Goal: Information Seeking & Learning: Understand process/instructions

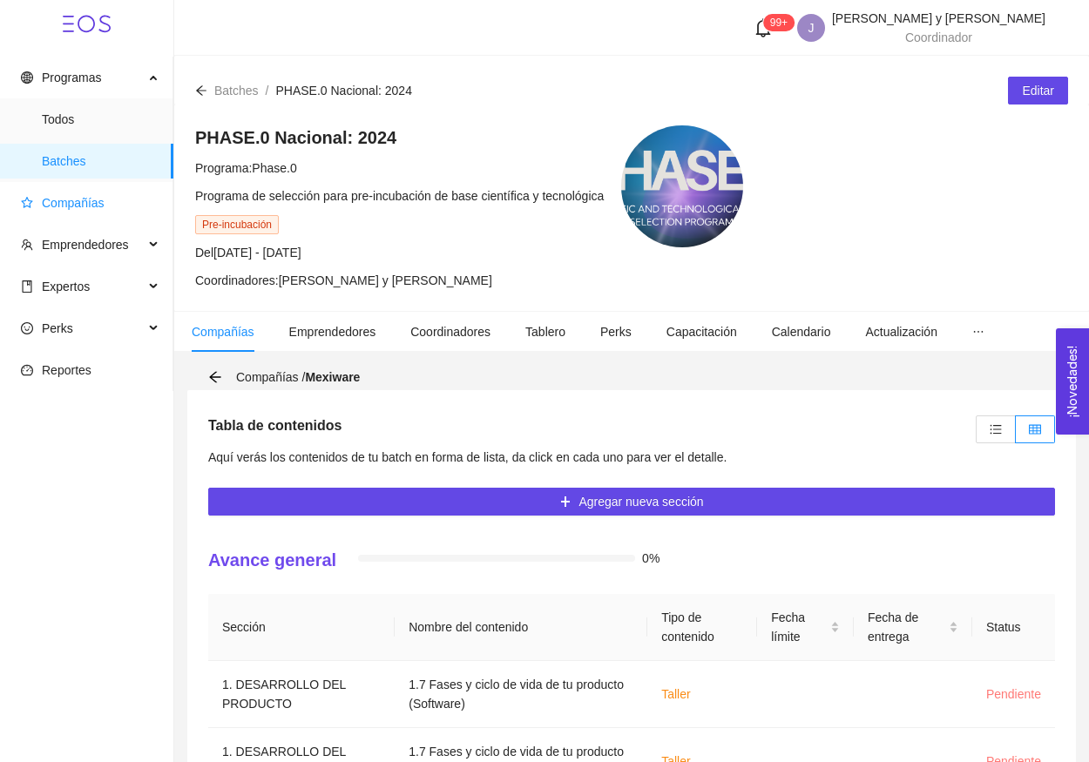
click at [51, 203] on span "Compañías" at bounding box center [73, 203] width 63 height 14
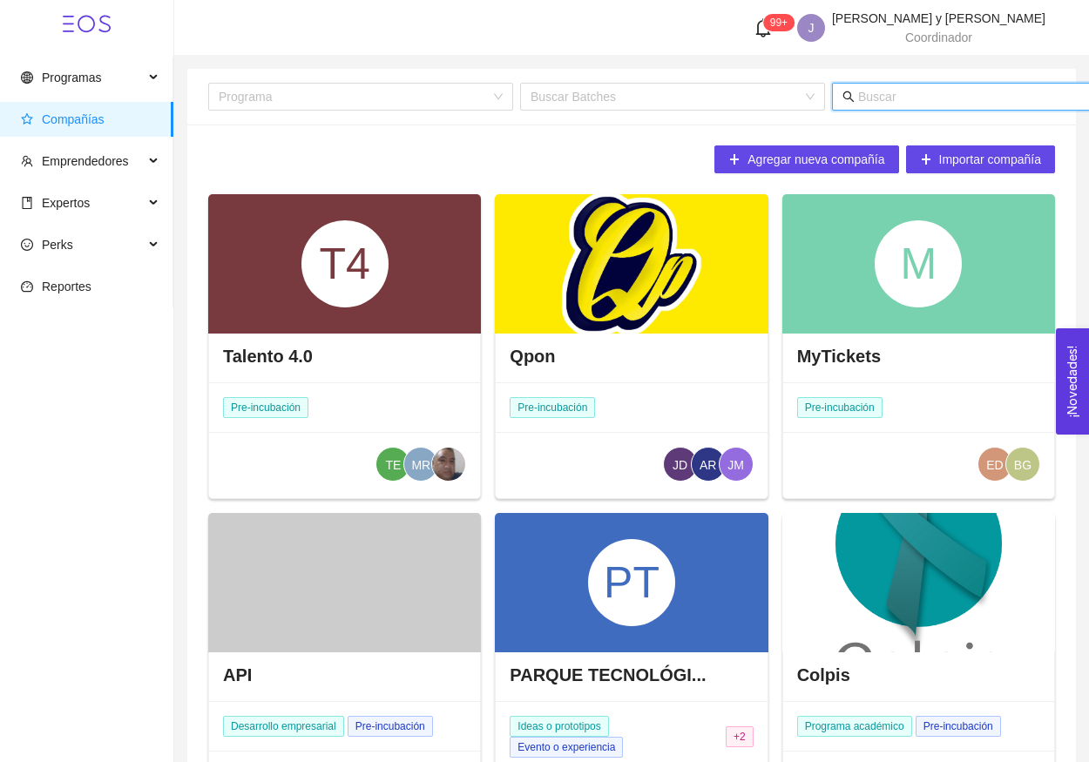
click at [893, 98] on input "text" at bounding box center [1029, 96] width 342 height 19
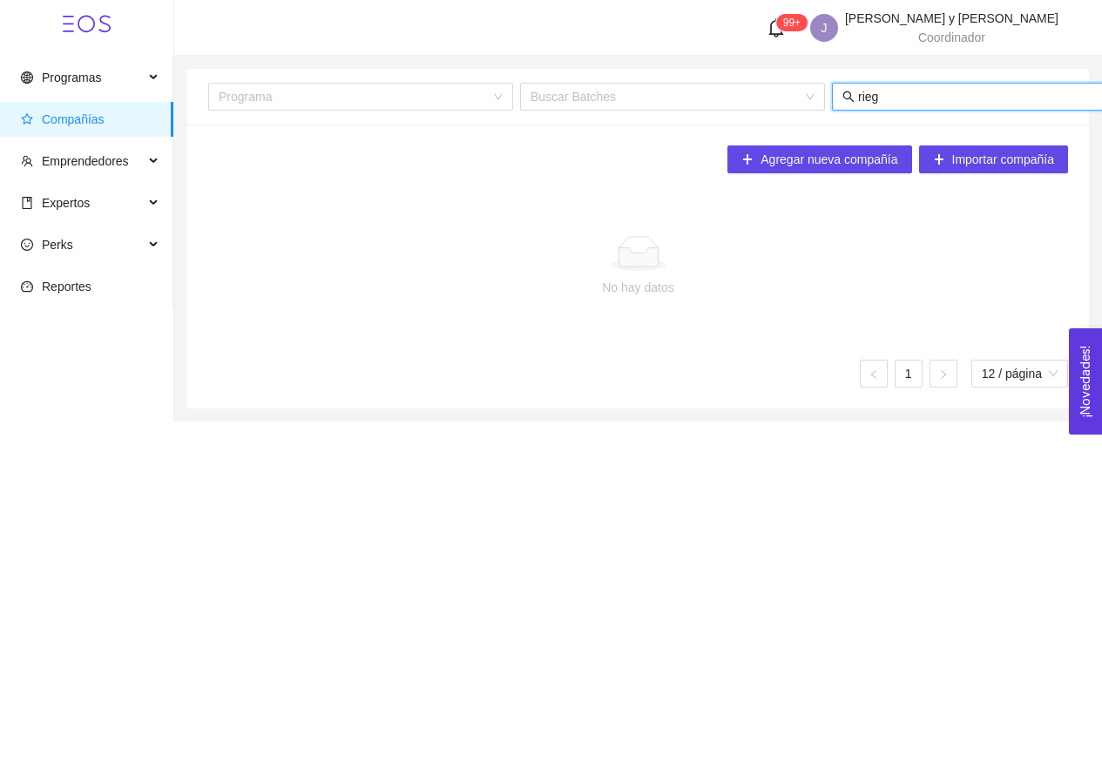
type input "riego"
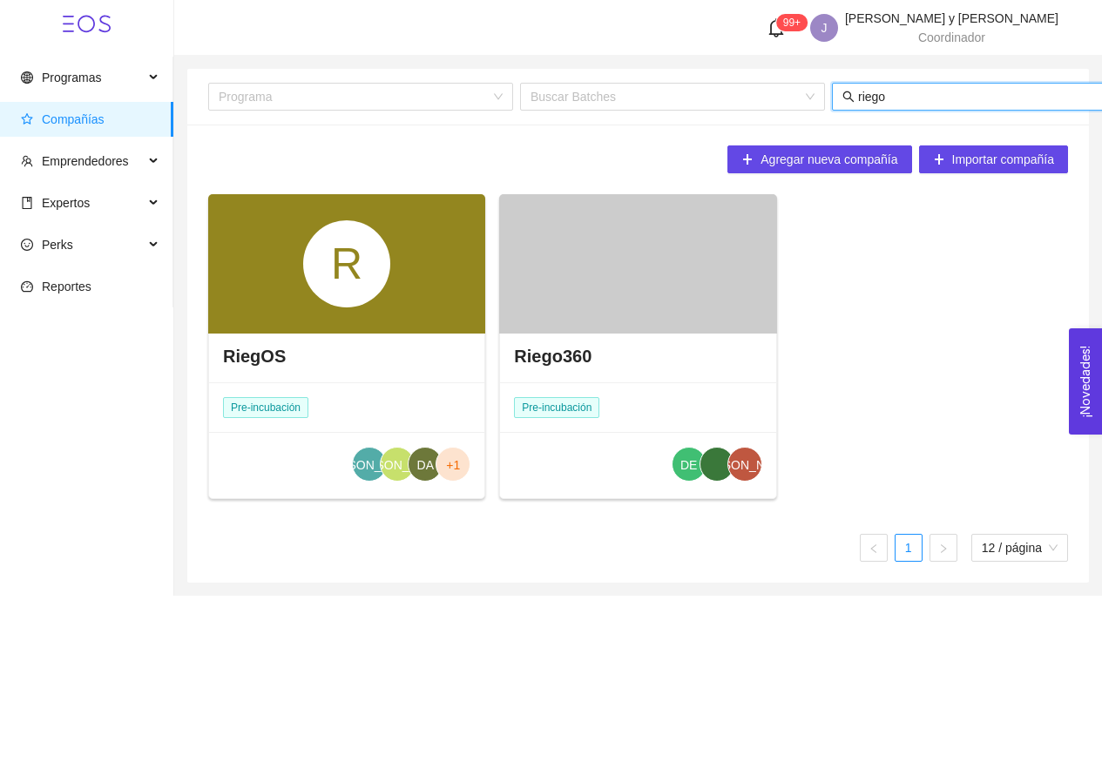
click at [576, 290] on div at bounding box center [637, 263] width 277 height 139
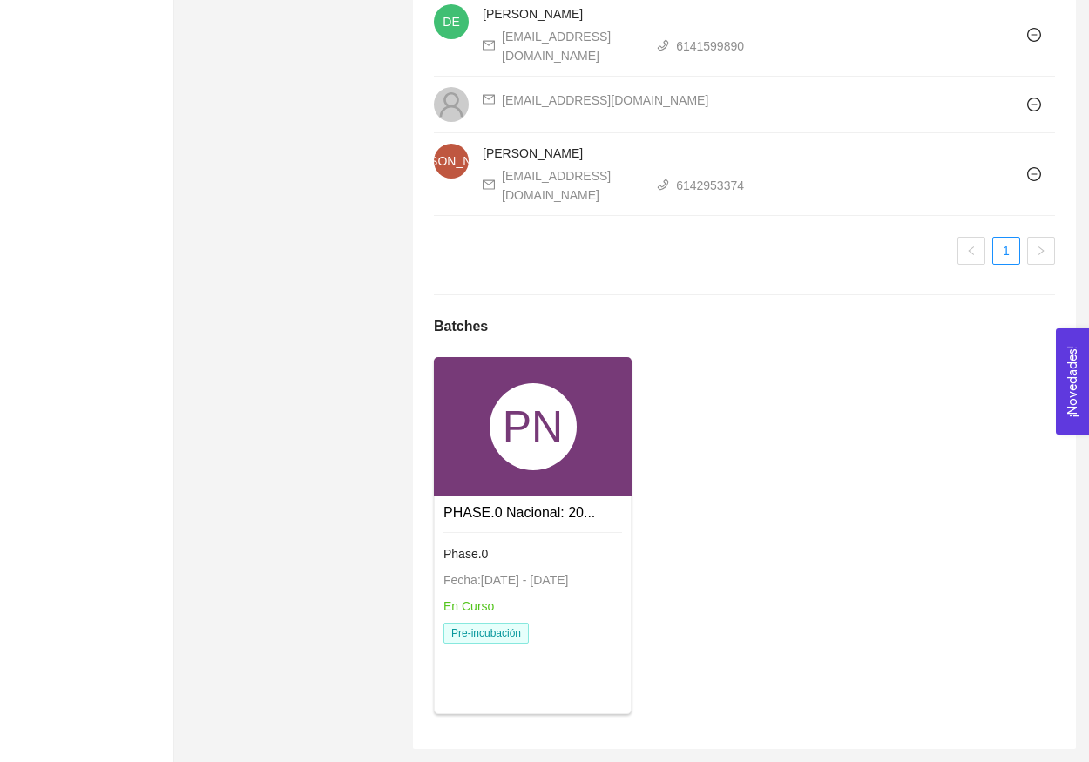
scroll to position [2628, 0]
click at [545, 450] on div "PN" at bounding box center [533, 426] width 87 height 87
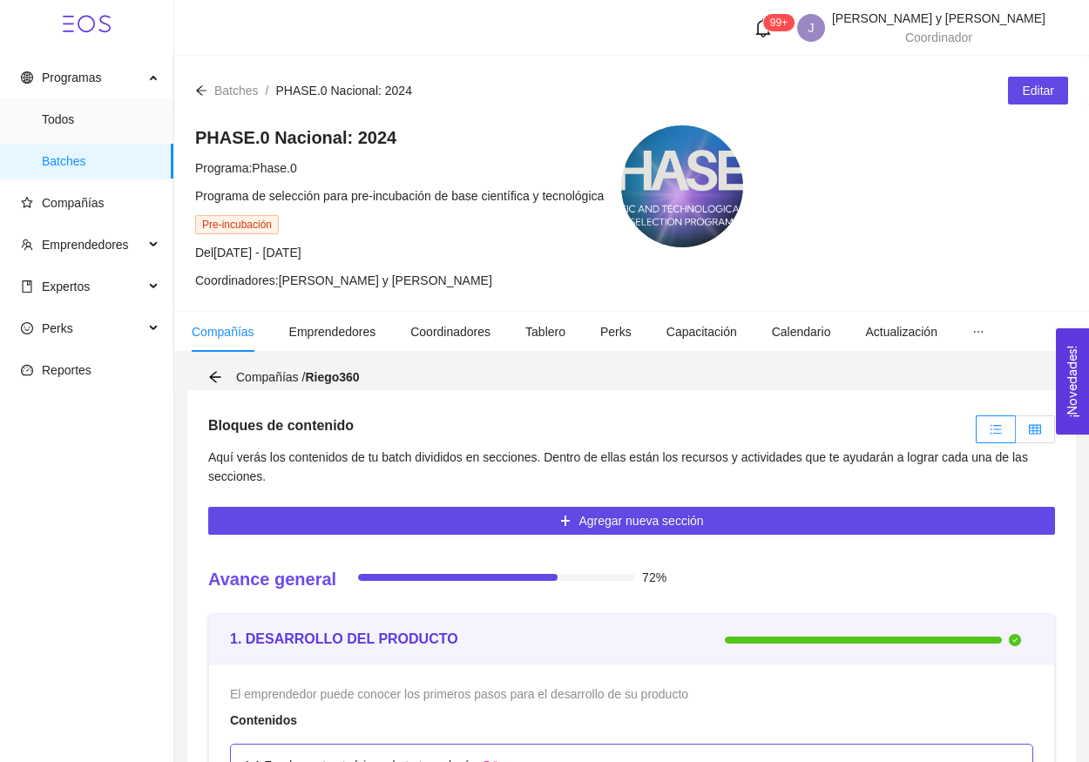
click at [1033, 442] on label at bounding box center [1035, 430] width 39 height 28
click at [1016, 434] on input "radio" at bounding box center [1016, 434] width 0 height 0
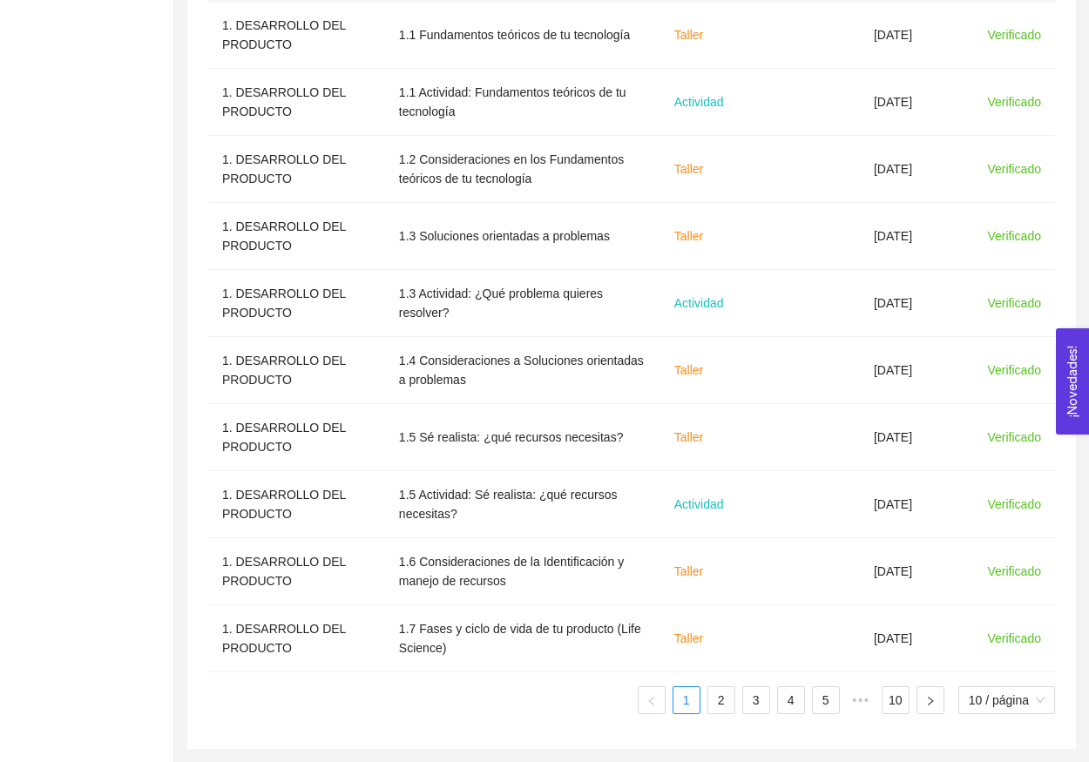
scroll to position [660, 0]
click at [723, 319] on td "Actividad" at bounding box center [713, 303] width 106 height 67
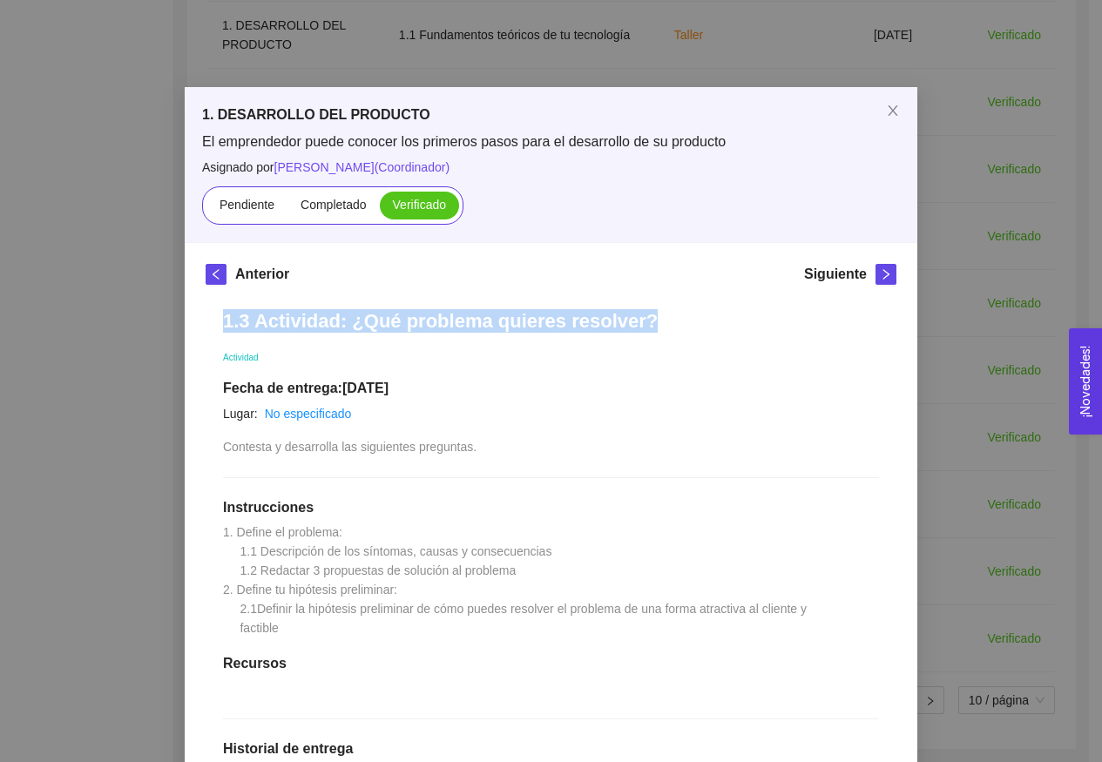
click at [1056, 309] on div "1. DESARROLLO DEL PRODUCTO El emprendedor puede conocer los primeros pasos para…" at bounding box center [551, 381] width 1102 height 762
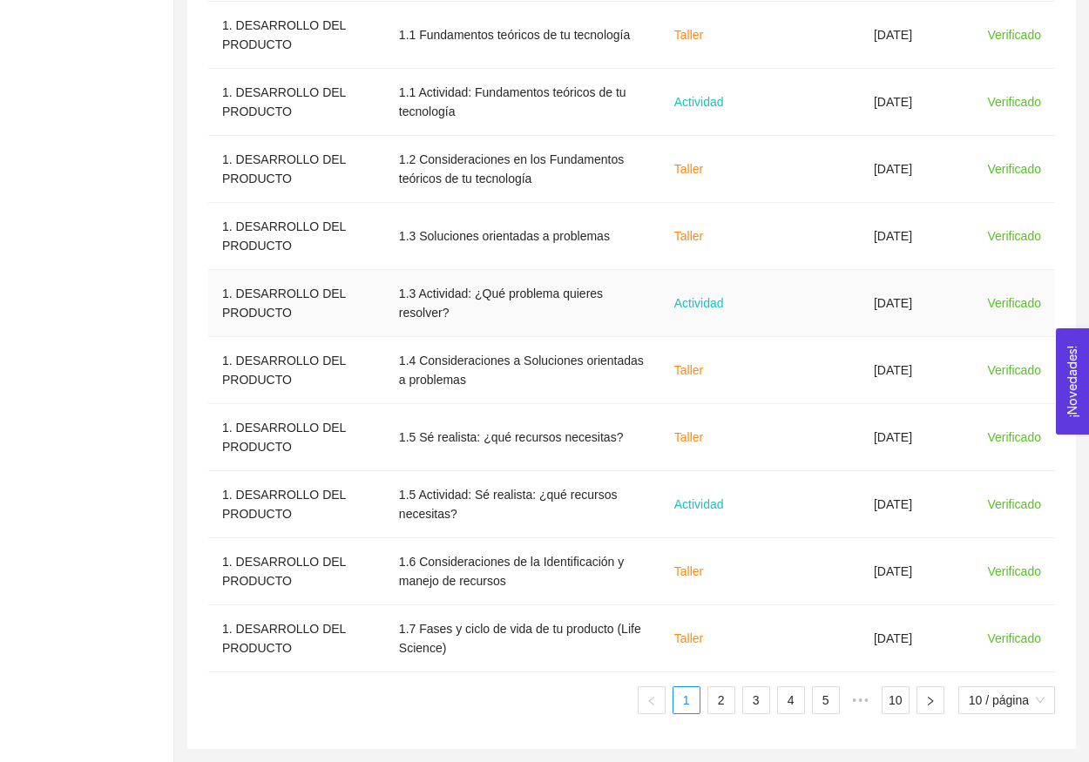
click at [796, 301] on td at bounding box center [813, 303] width 94 height 67
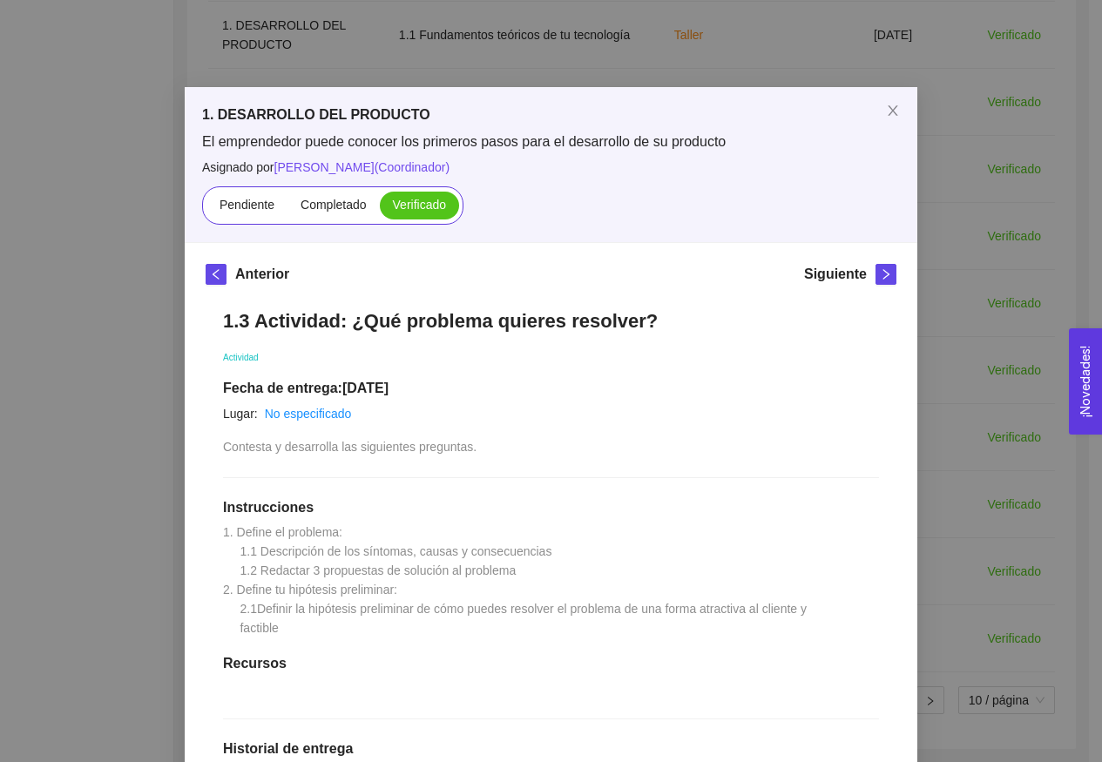
scroll to position [702, 0]
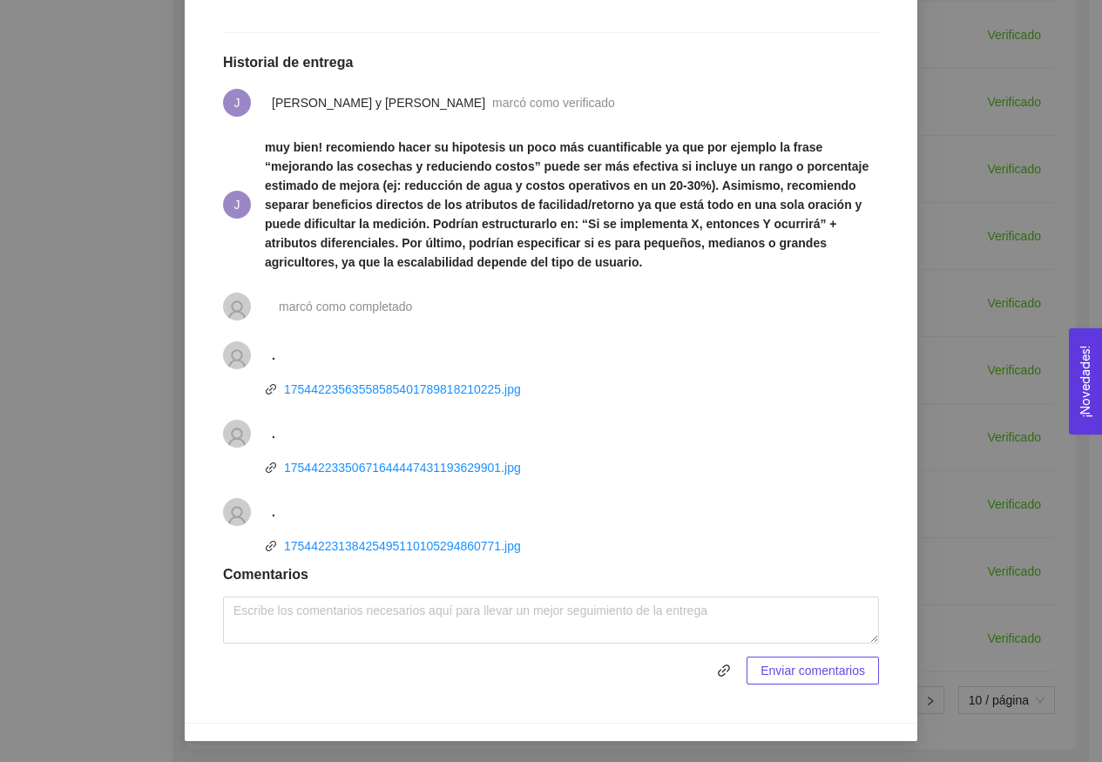
click at [931, 350] on div "1. DESARROLLO DEL PRODUCTO El emprendedor puede conocer los primeros pasos para…" at bounding box center [551, 381] width 1102 height 762
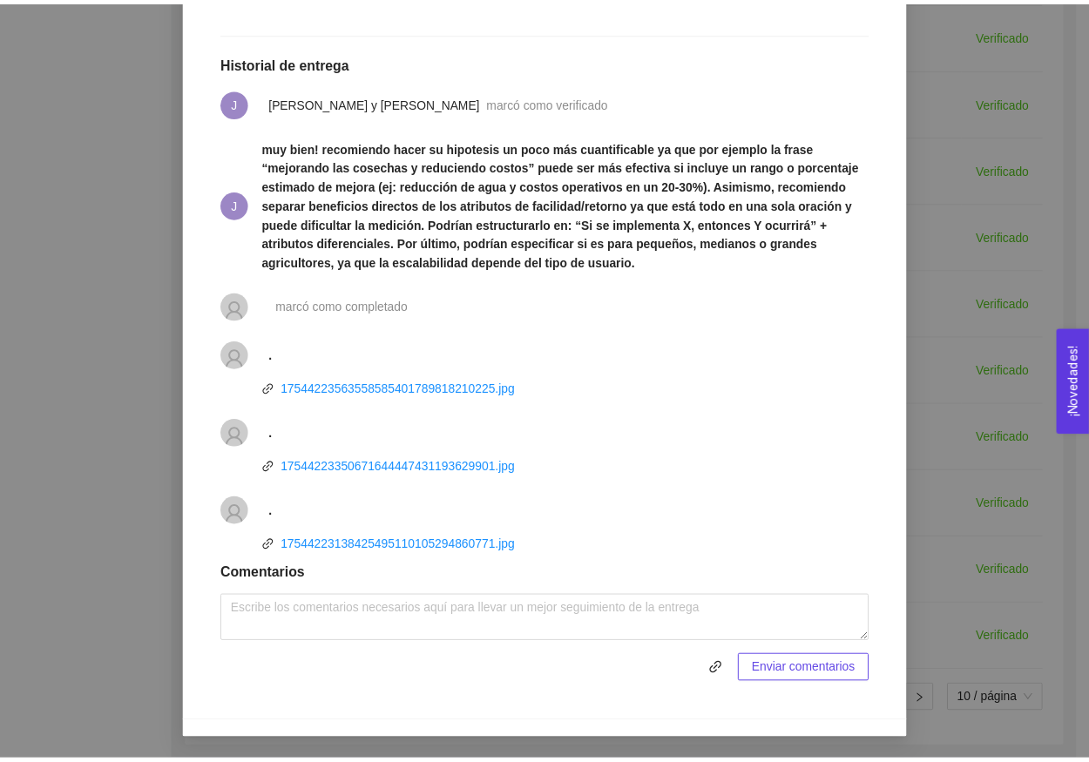
scroll to position [615, 0]
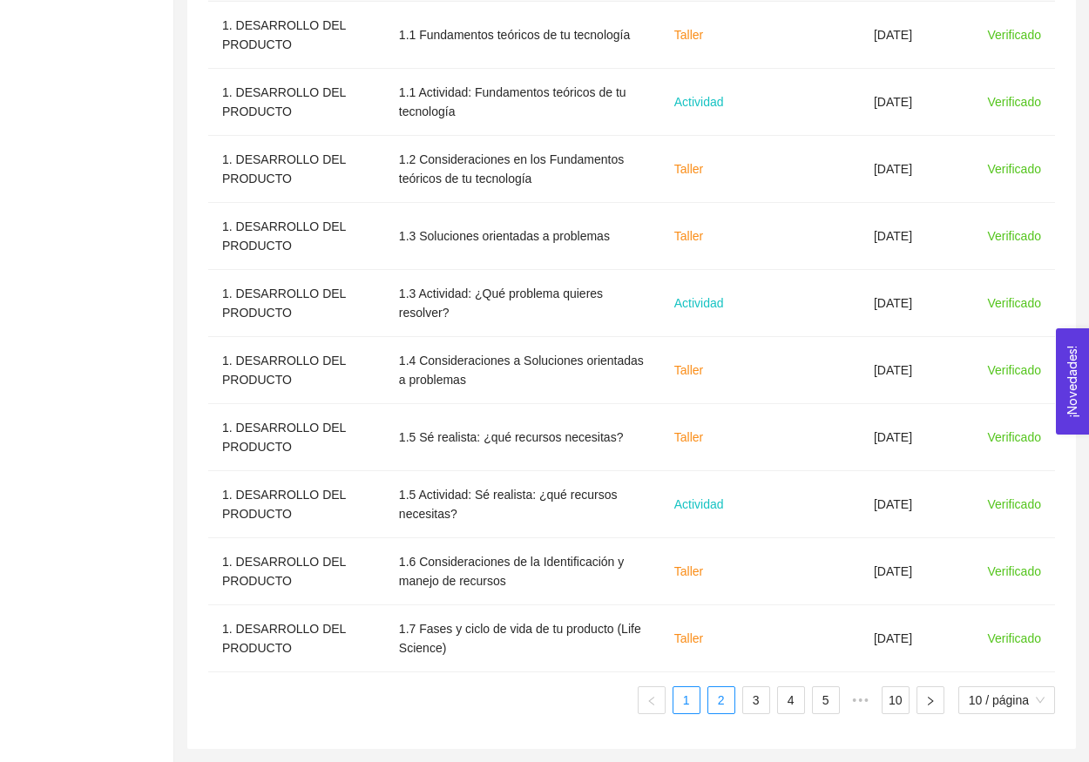
click at [714, 708] on link "2" at bounding box center [721, 700] width 26 height 26
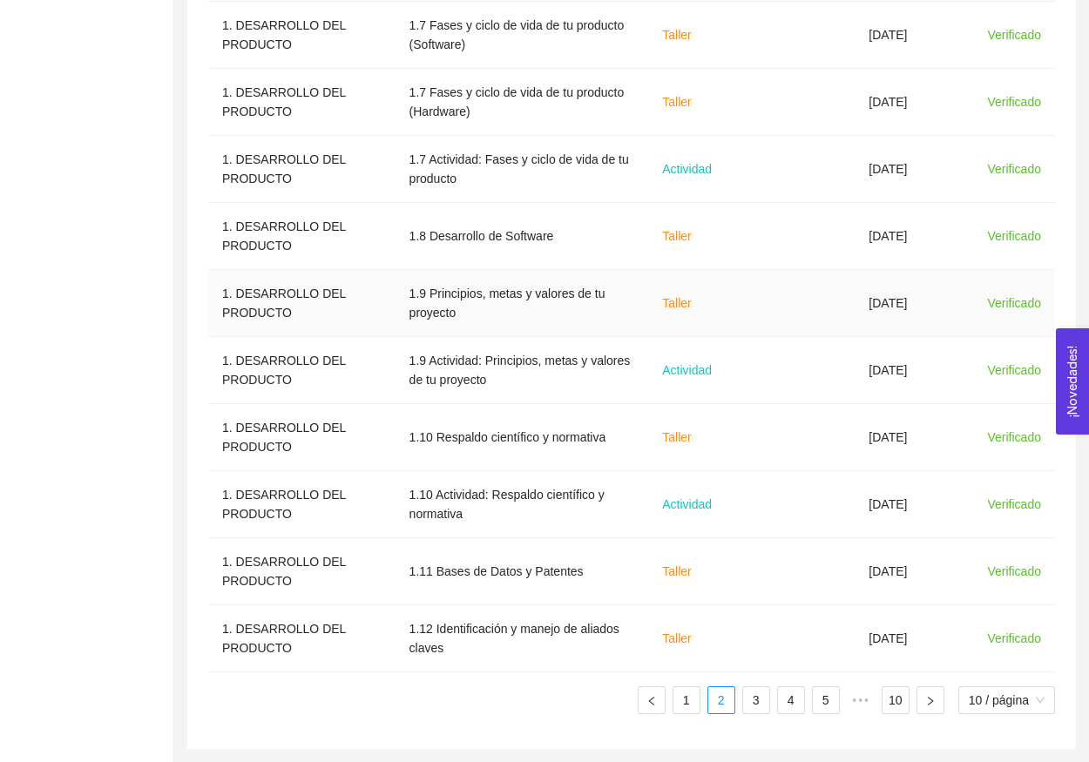
scroll to position [91, 0]
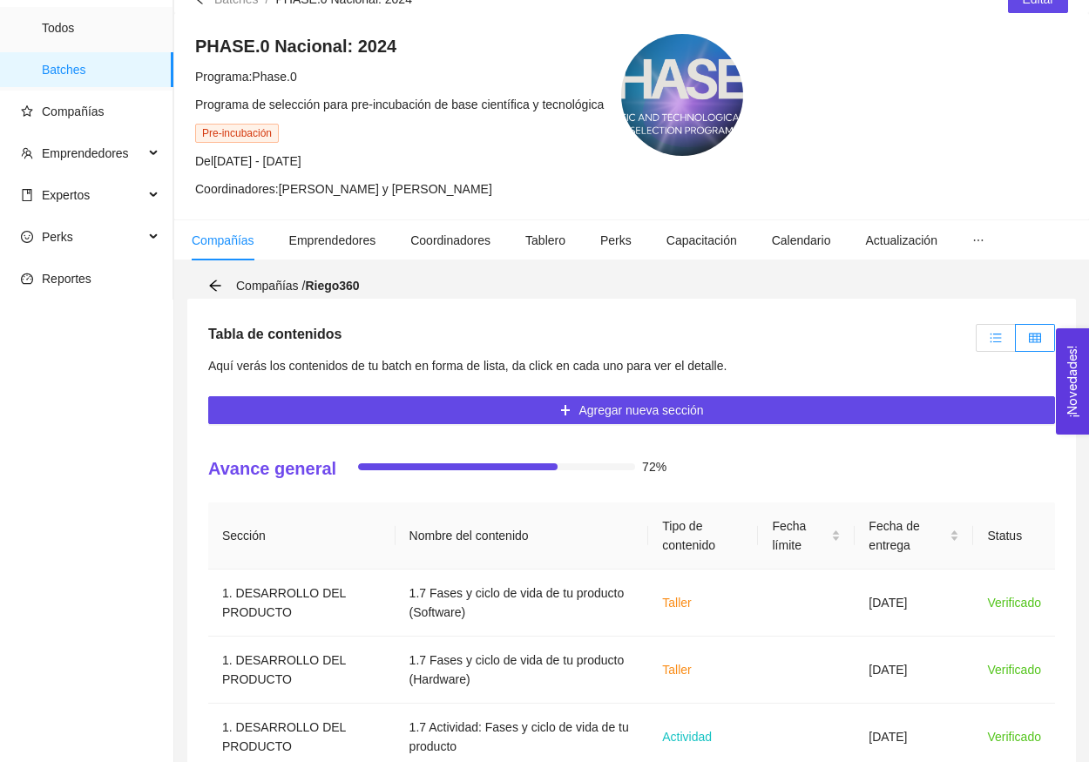
click at [987, 345] on label at bounding box center [996, 338] width 40 height 28
click at [977, 342] on input "radio" at bounding box center [977, 342] width 0 height 0
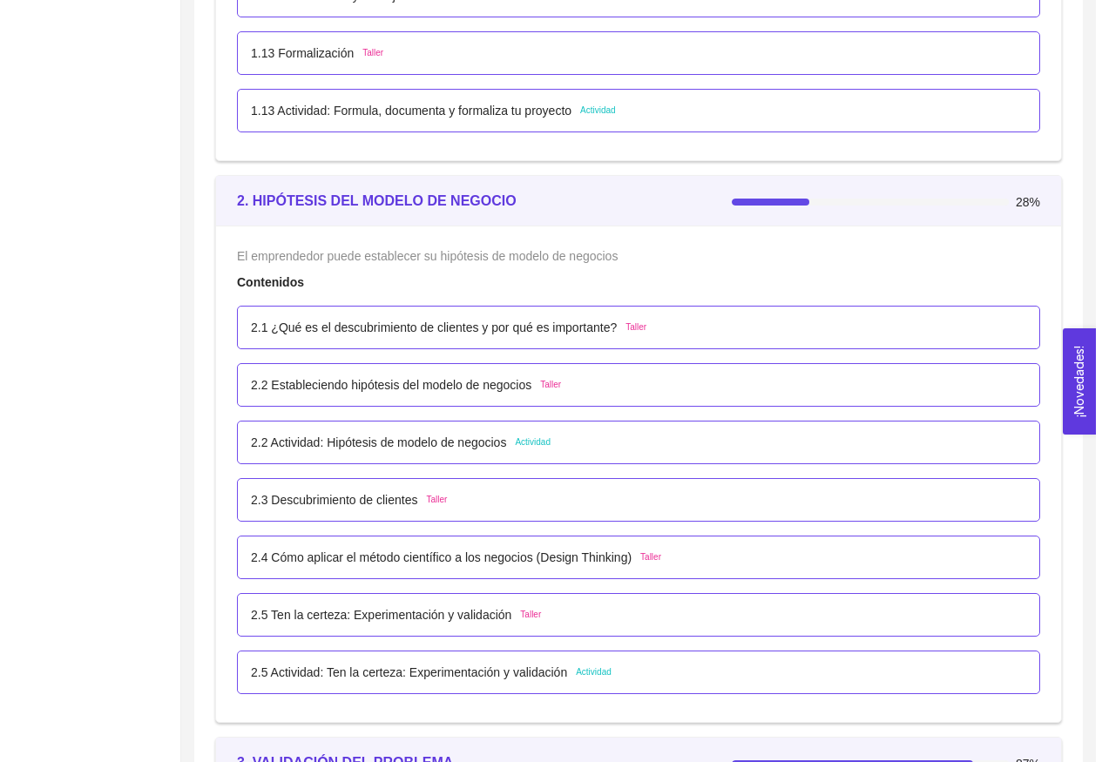
scroll to position [2065, 0]
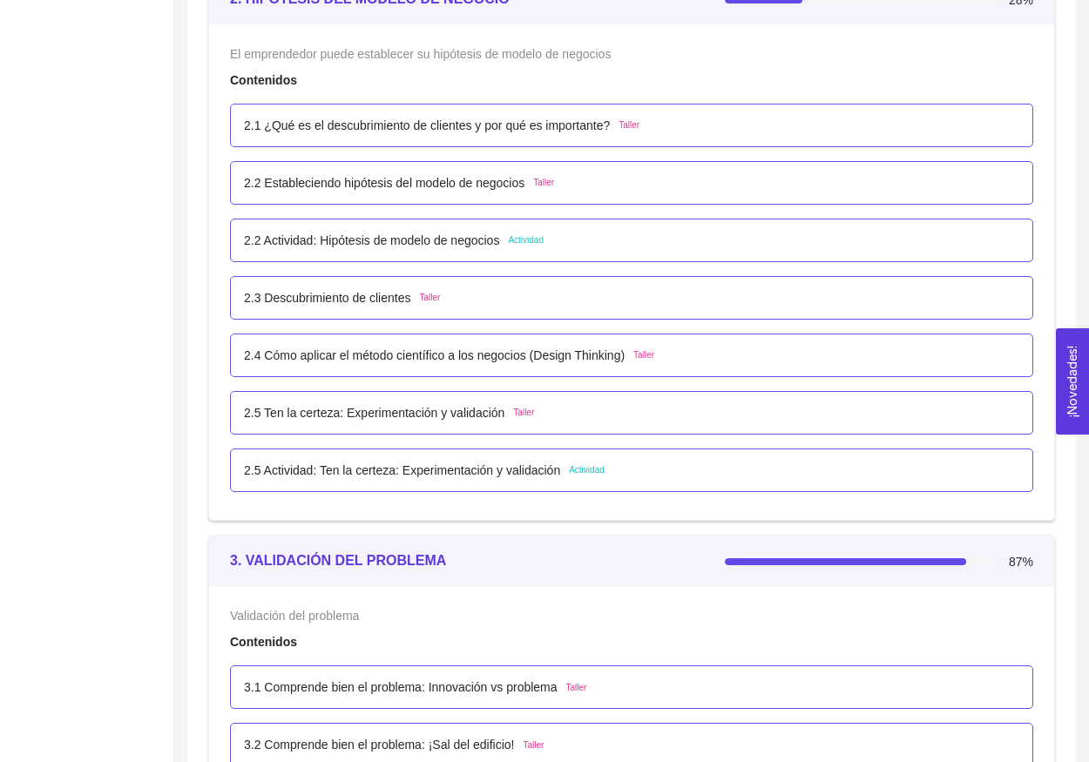
click at [489, 246] on p "2.2 Actividad: Hipótesis de modelo de negocios" at bounding box center [371, 240] width 255 height 19
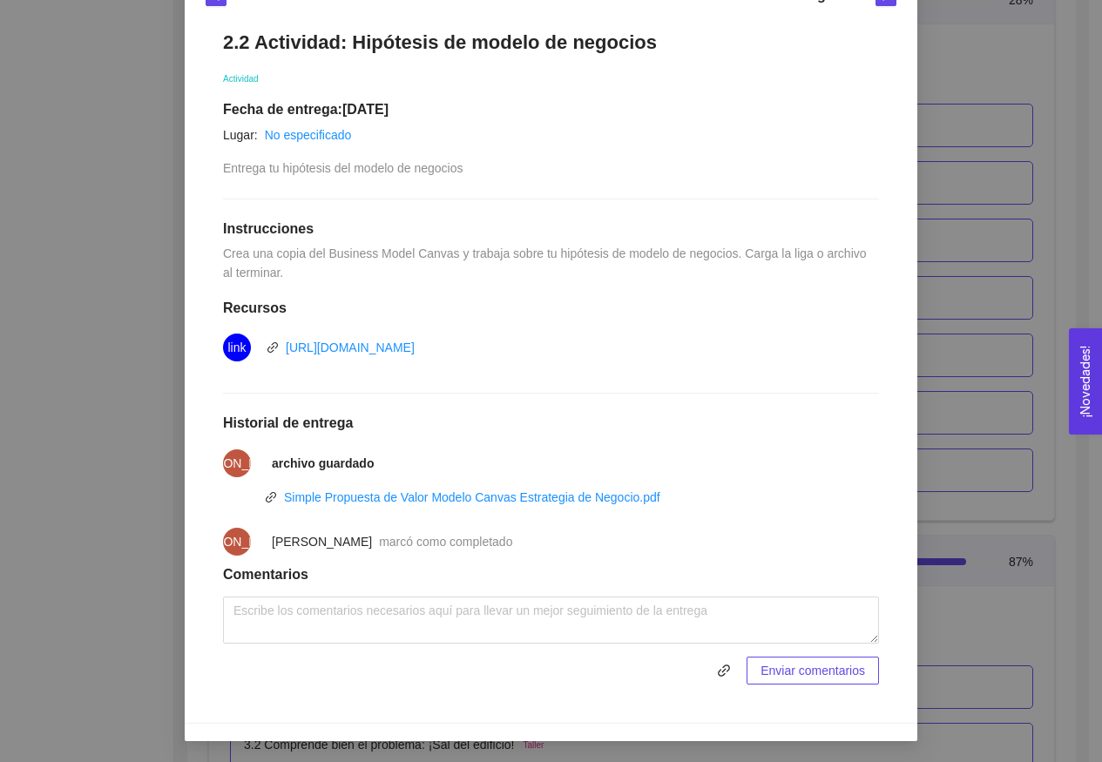
scroll to position [275, 0]
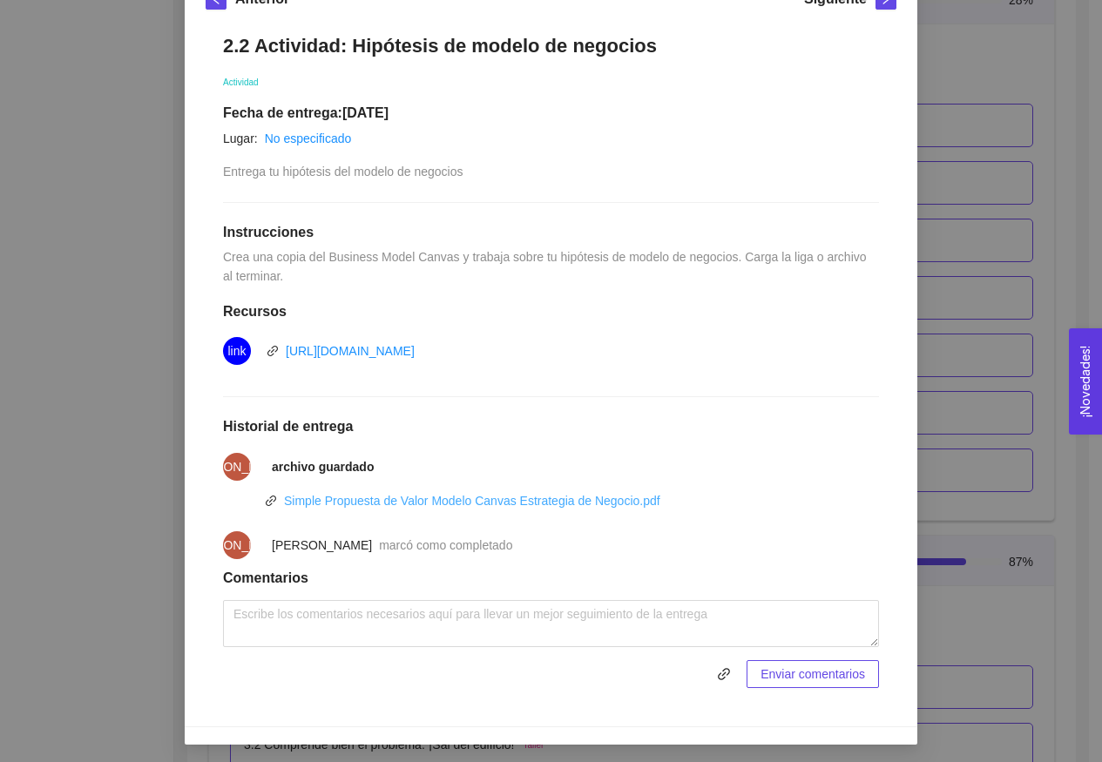
click at [524, 501] on link "Simple Propuesta de Valor Modelo Canvas Estrategia de Negocio.pdf" at bounding box center [472, 501] width 376 height 14
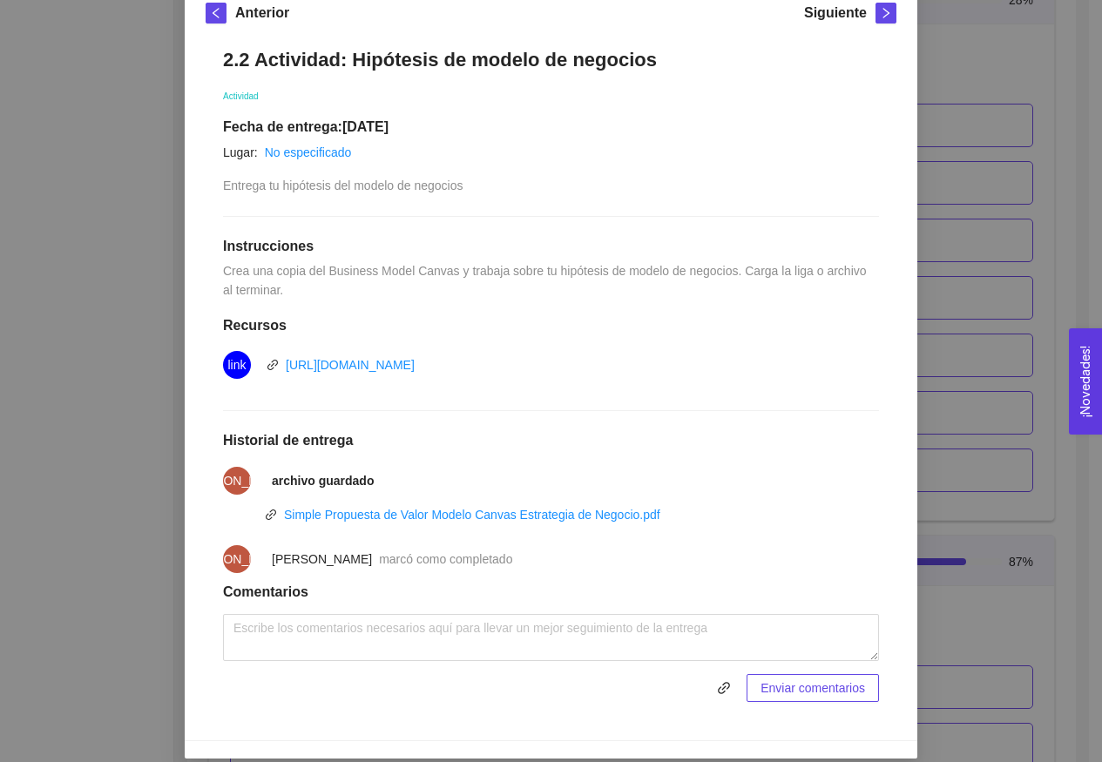
scroll to position [146, 0]
